Goal: Check status: Check status

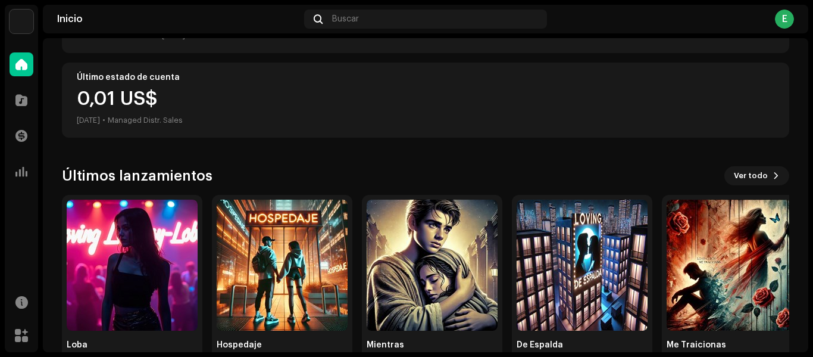
scroll to position [193, 0]
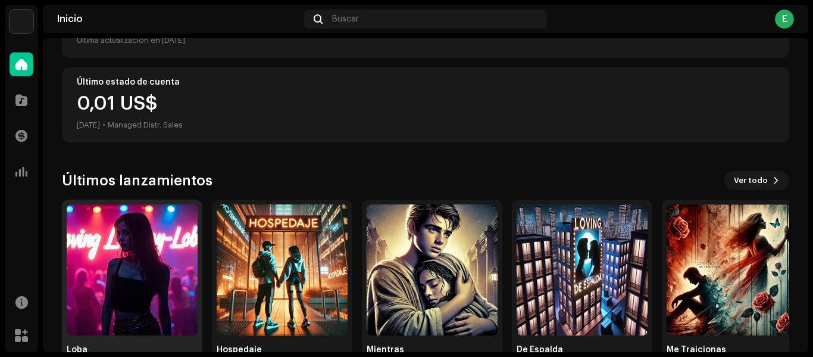
click at [187, 292] on img at bounding box center [132, 269] width 131 height 131
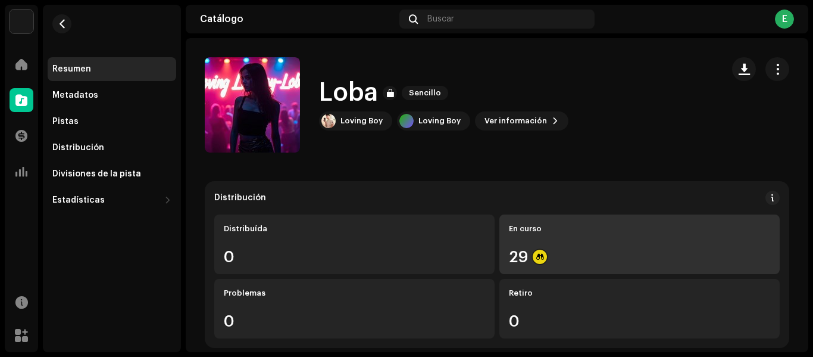
click at [546, 265] on div "En curso 29" at bounding box center [639, 244] width 280 height 60
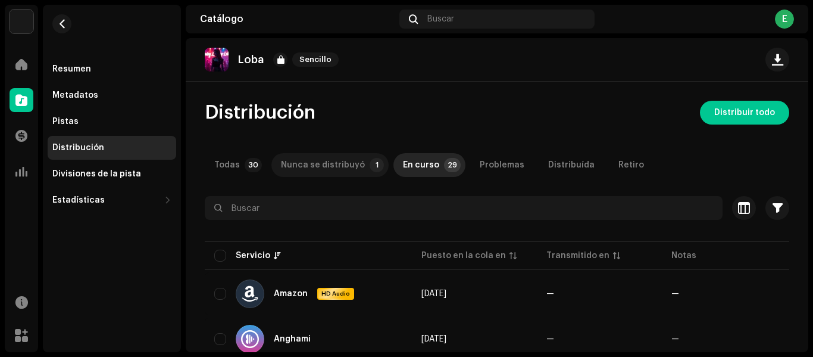
click at [331, 170] on div "Nunca se distribuyó" at bounding box center [323, 165] width 84 height 24
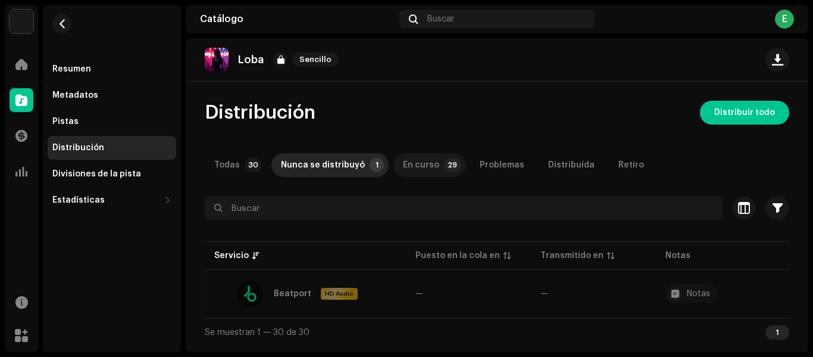
click at [426, 169] on div "En curso" at bounding box center [421, 165] width 36 height 24
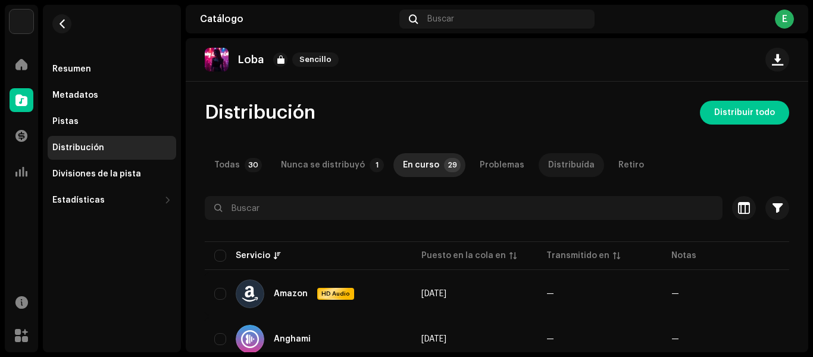
click at [560, 167] on div "Distribuída" at bounding box center [571, 165] width 46 height 24
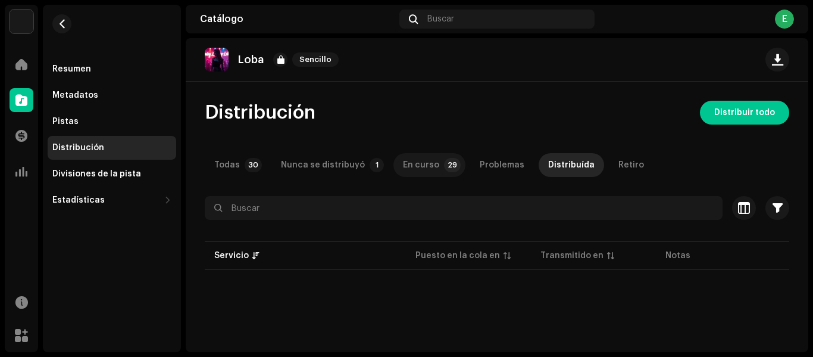
click at [411, 160] on div "En curso" at bounding box center [421, 165] width 36 height 24
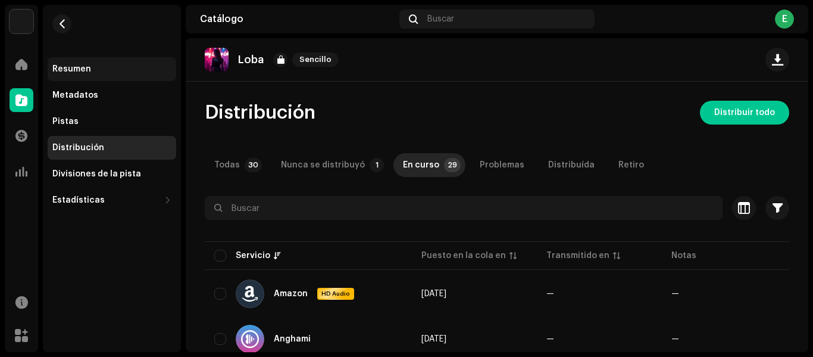
click at [74, 68] on div "Resumen" at bounding box center [71, 69] width 39 height 10
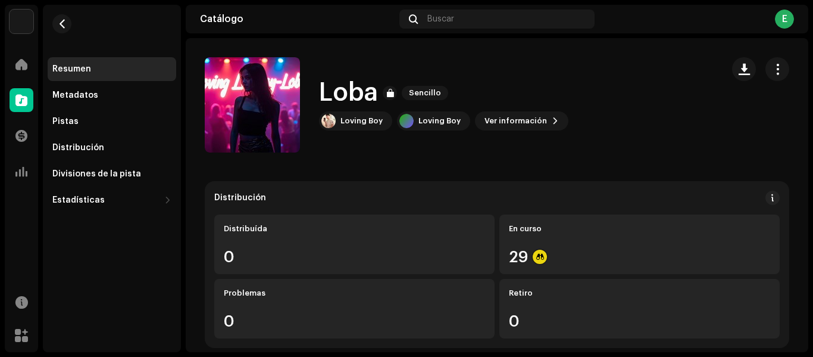
click at [83, 68] on div "Resumen" at bounding box center [71, 69] width 39 height 10
click at [14, 71] on div at bounding box center [22, 64] width 24 height 24
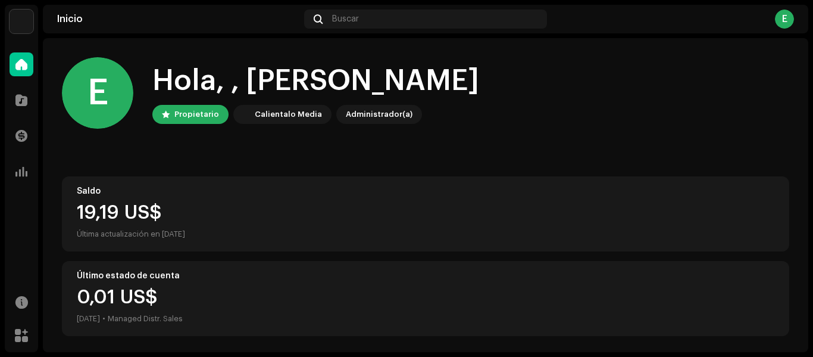
click at [790, 22] on div "E" at bounding box center [784, 19] width 19 height 19
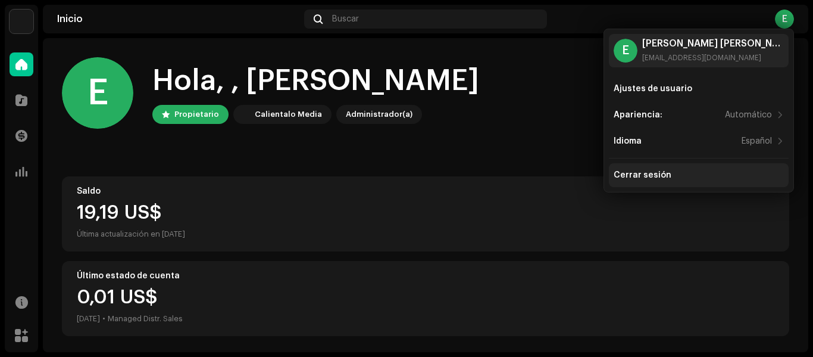
click at [653, 175] on div "Cerrar sesión" at bounding box center [643, 175] width 58 height 10
